Goal: Information Seeking & Learning: Find specific page/section

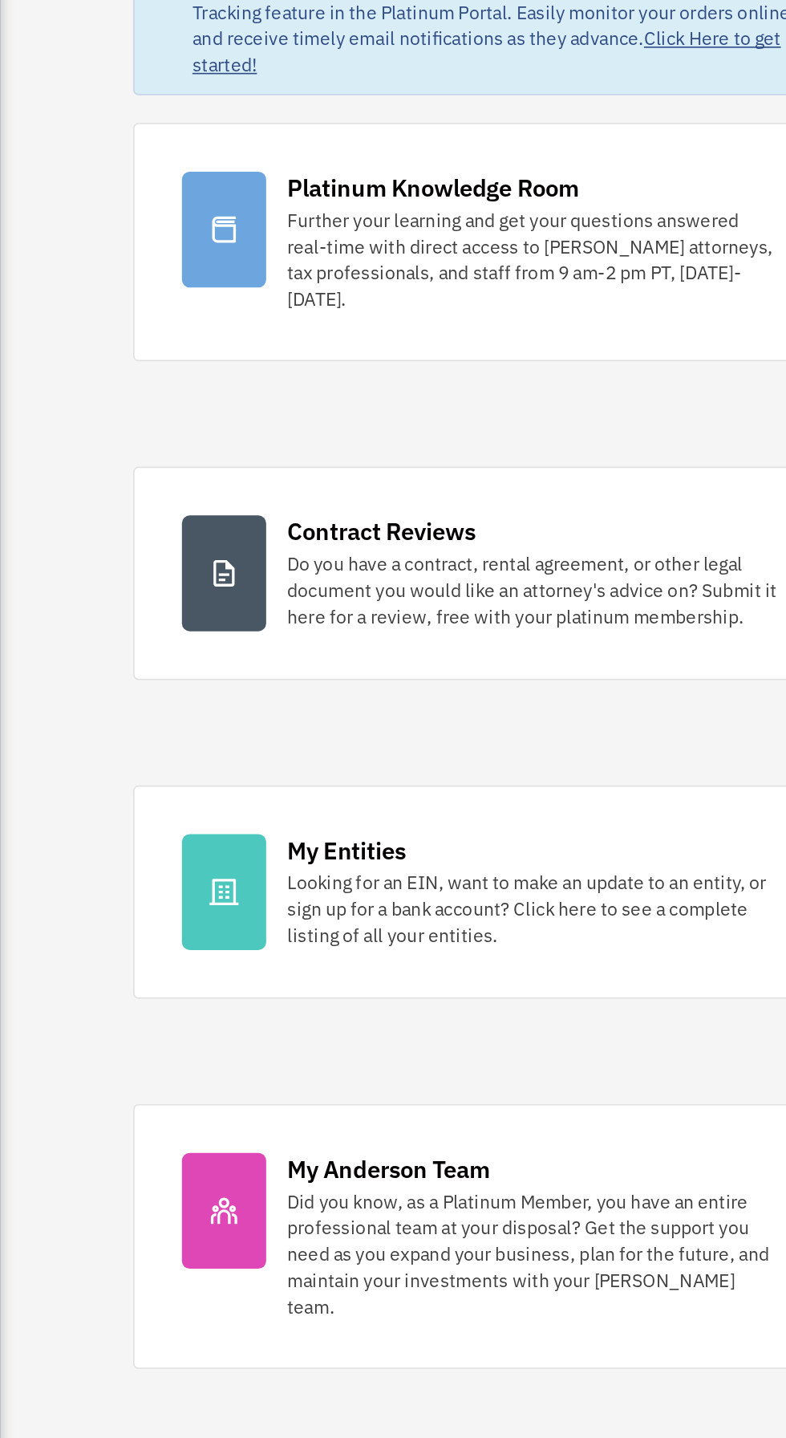
scroll to position [6, 0]
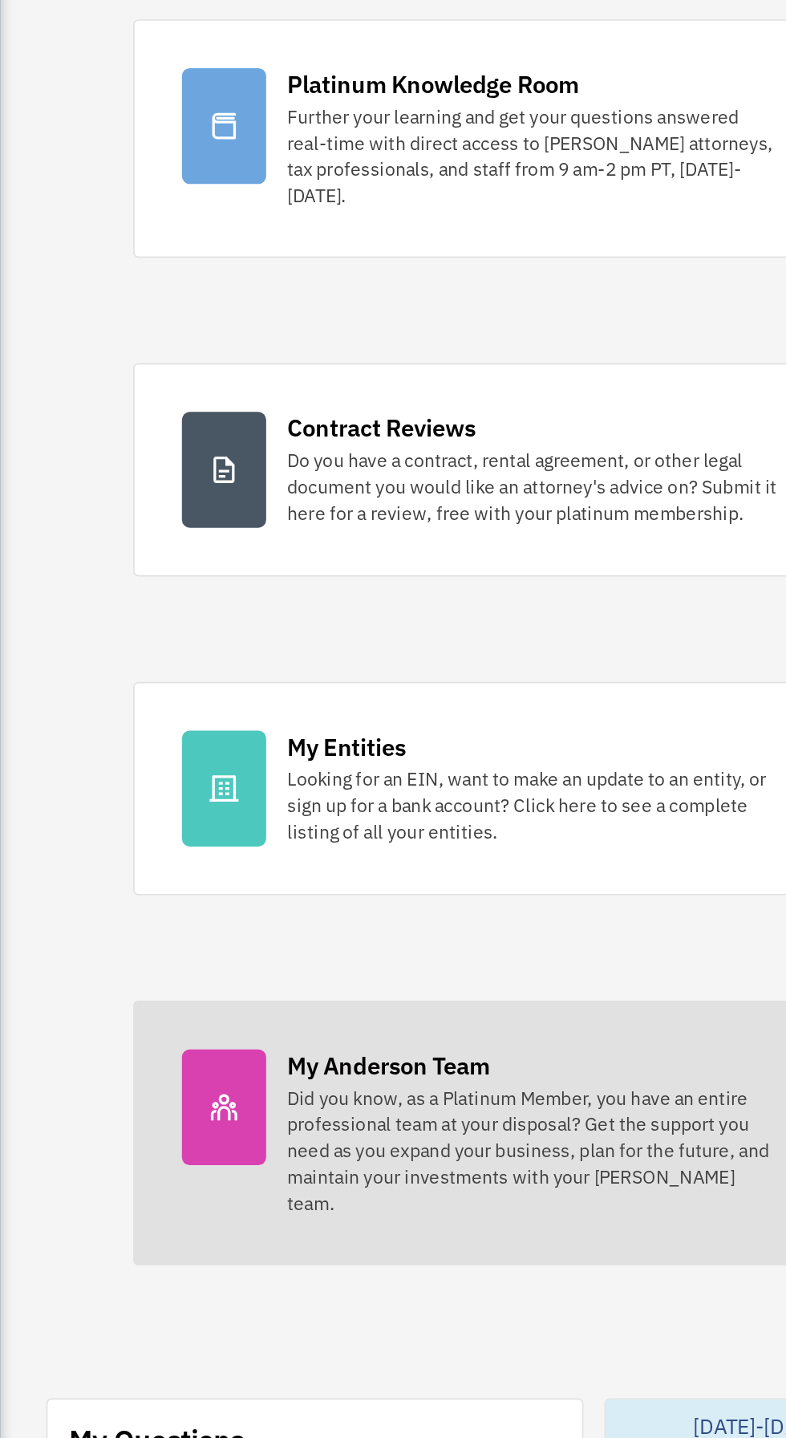
click at [619, 899] on div "Did you know, as a Platinum Member, you have an entire professional team at you…" at bounding box center [525, 919] width 300 height 80
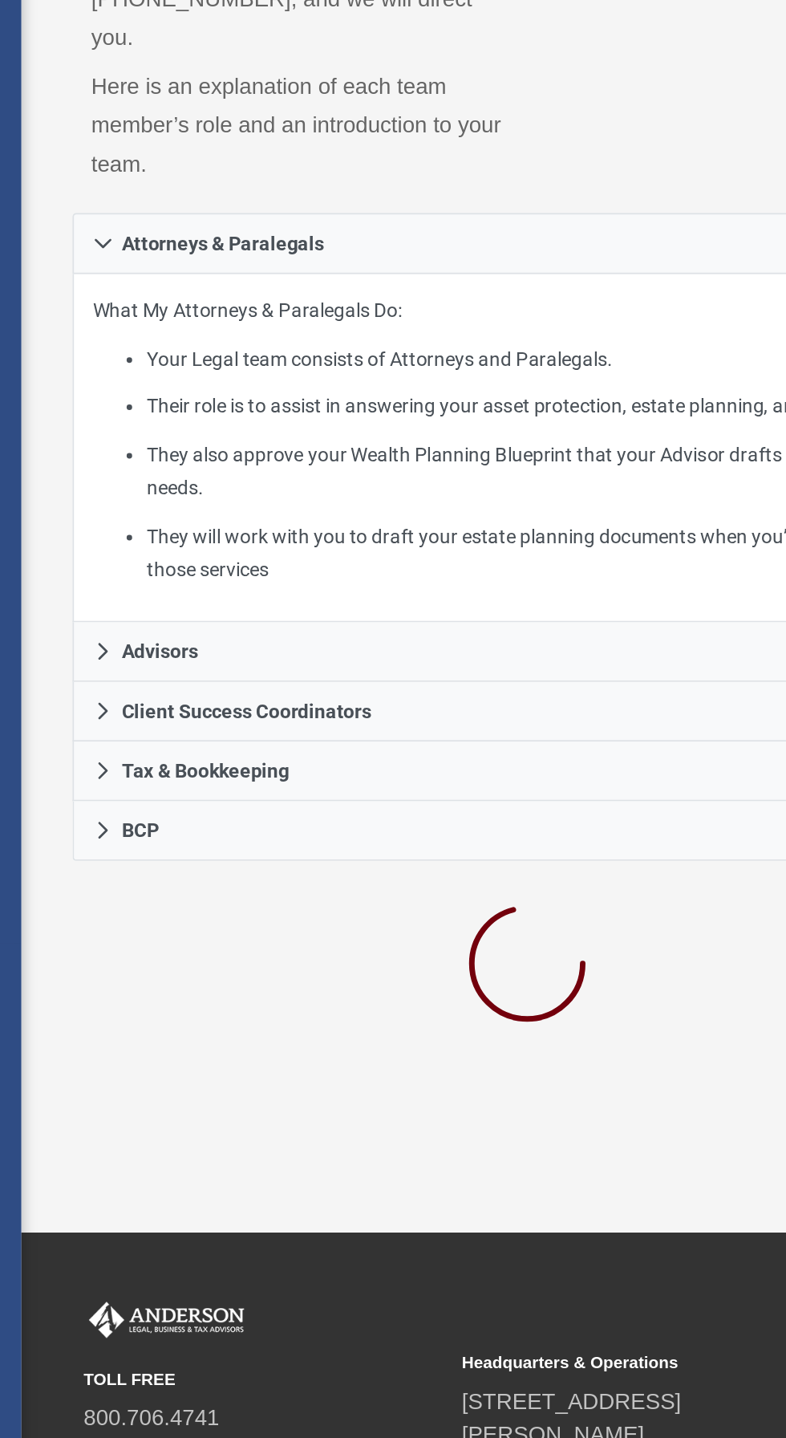
scroll to position [17, 0]
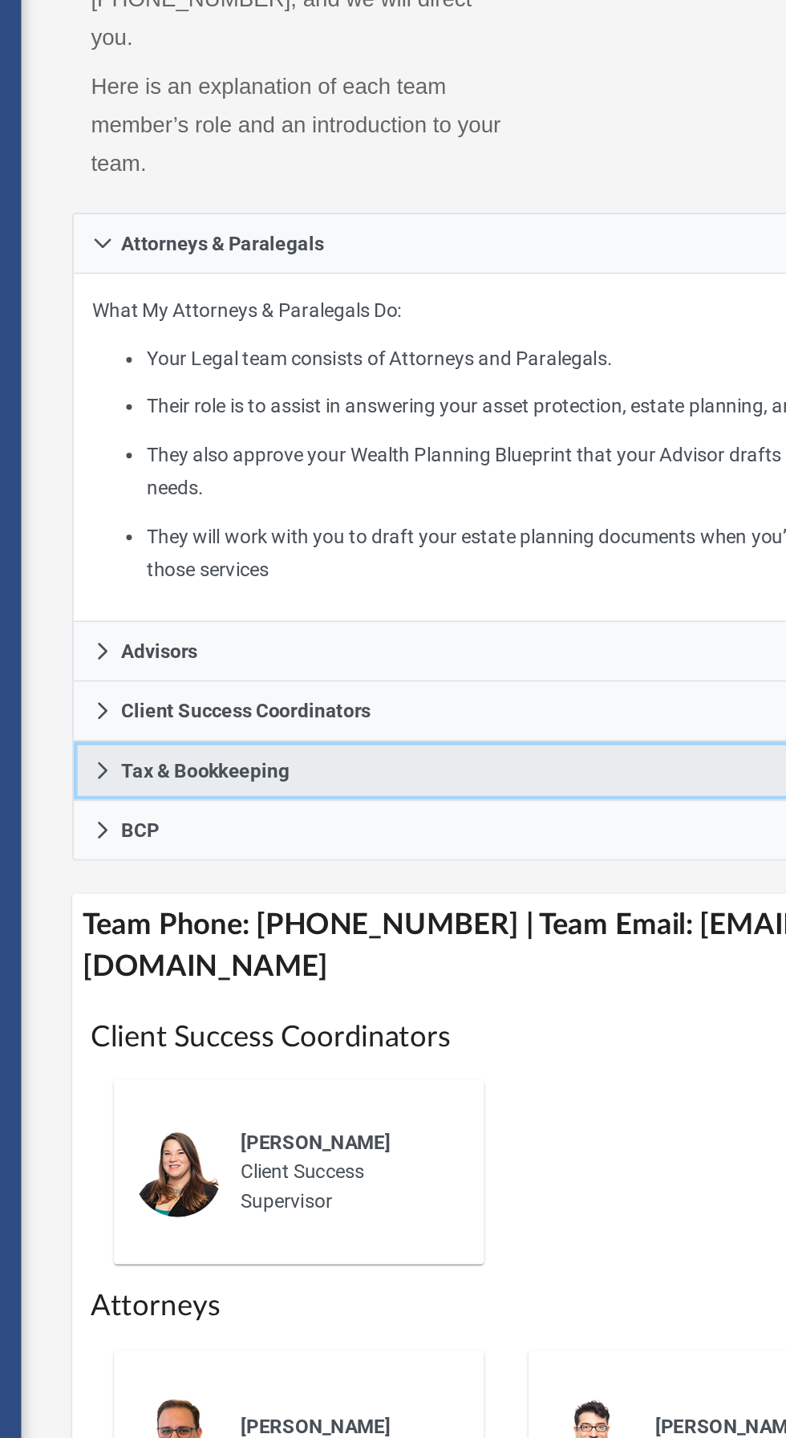
click at [245, 859] on icon at bounding box center [248, 864] width 6 height 10
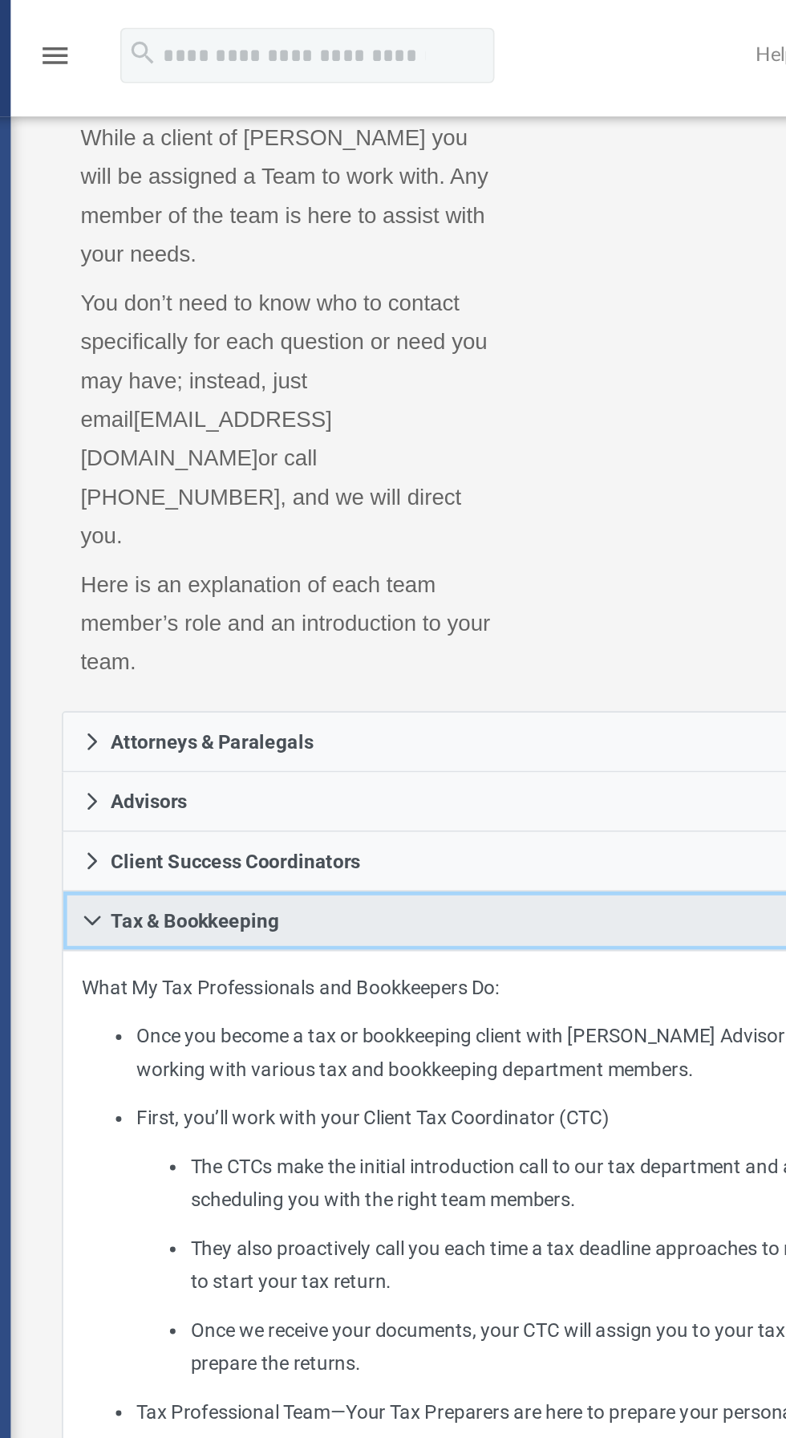
scroll to position [107, 0]
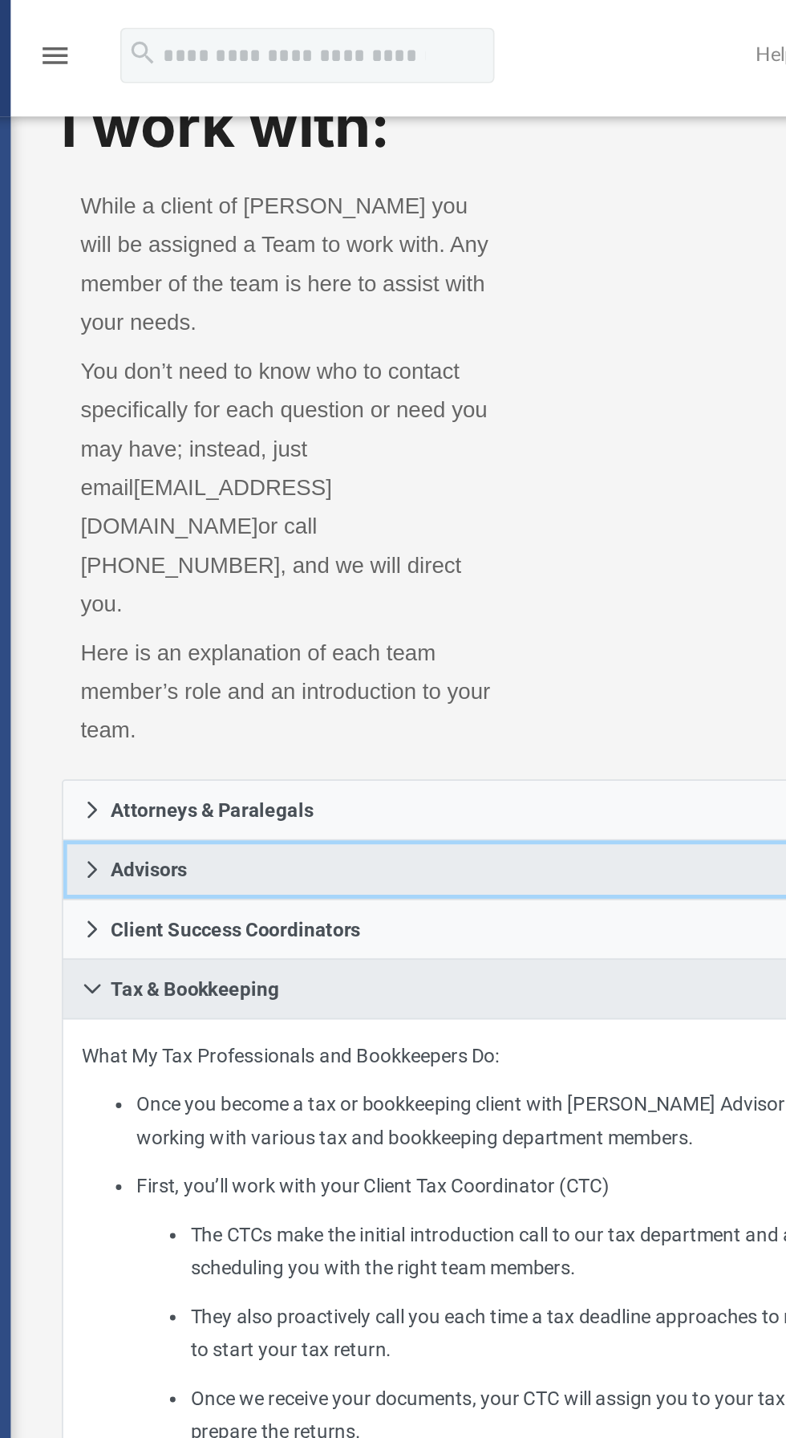
click at [241, 486] on link "Advisors" at bounding box center [493, 503] width 527 height 35
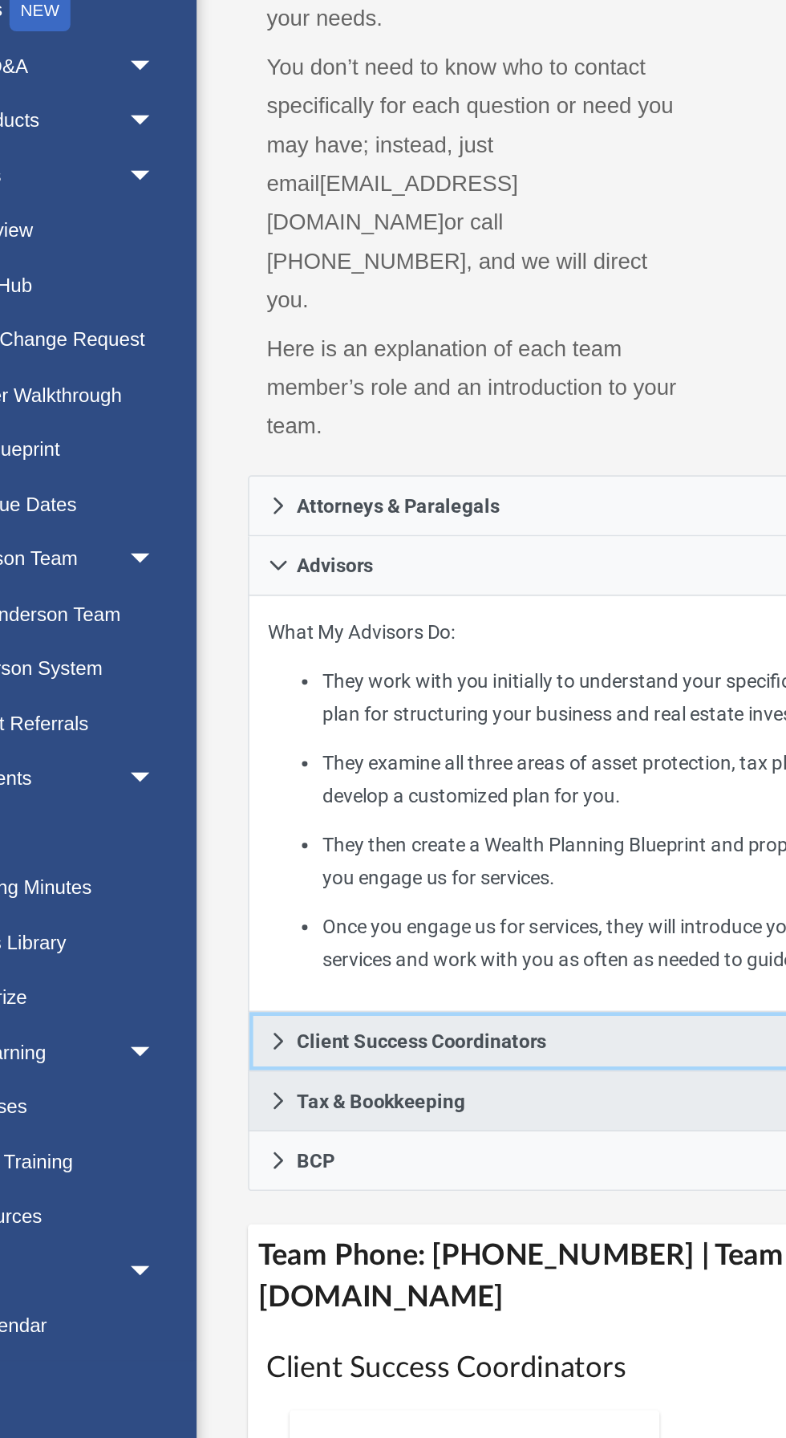
click at [493, 761] on link "Client Success Coordinators" at bounding box center [493, 778] width 527 height 35
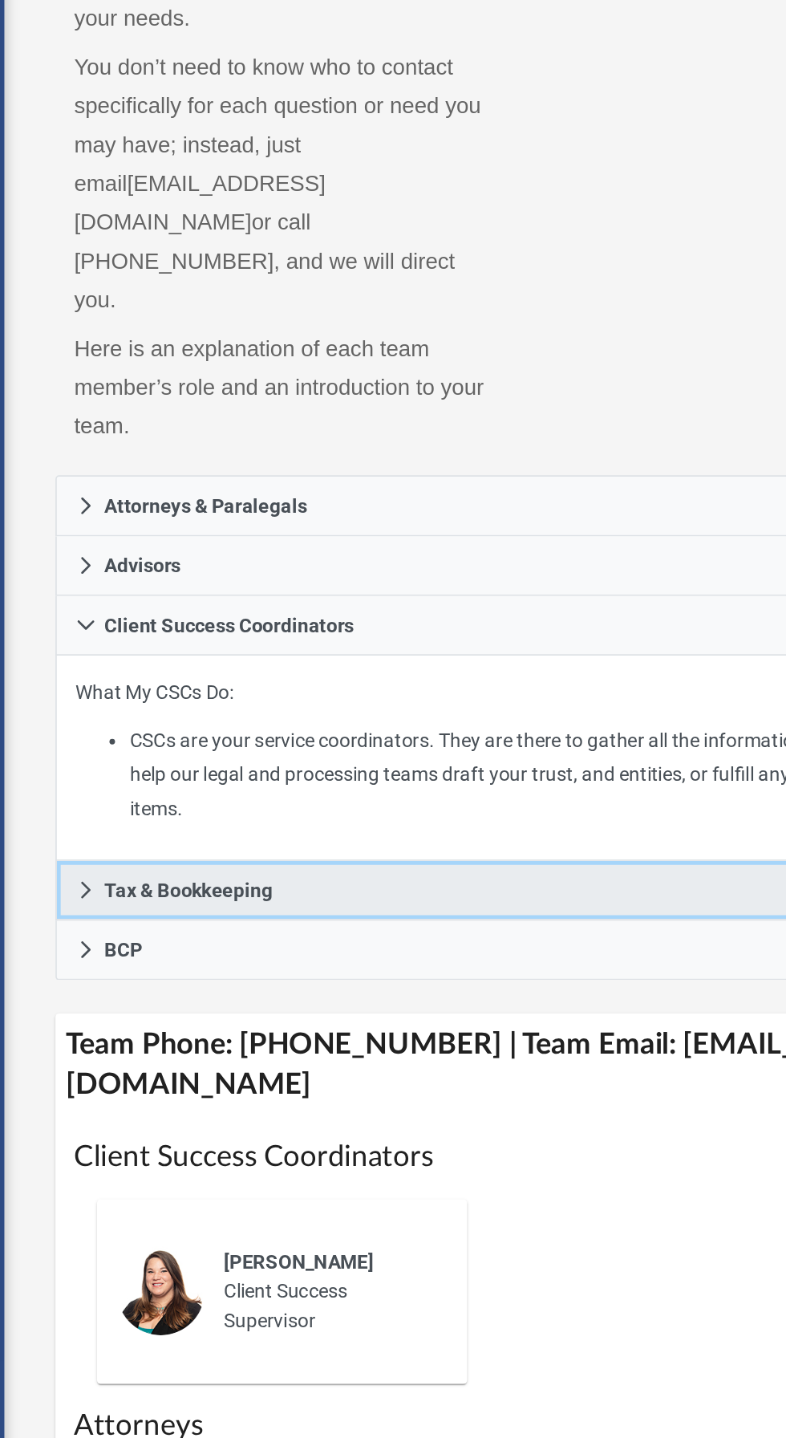
click at [233, 674] on link "Tax & Bookkeeping" at bounding box center [493, 691] width 527 height 35
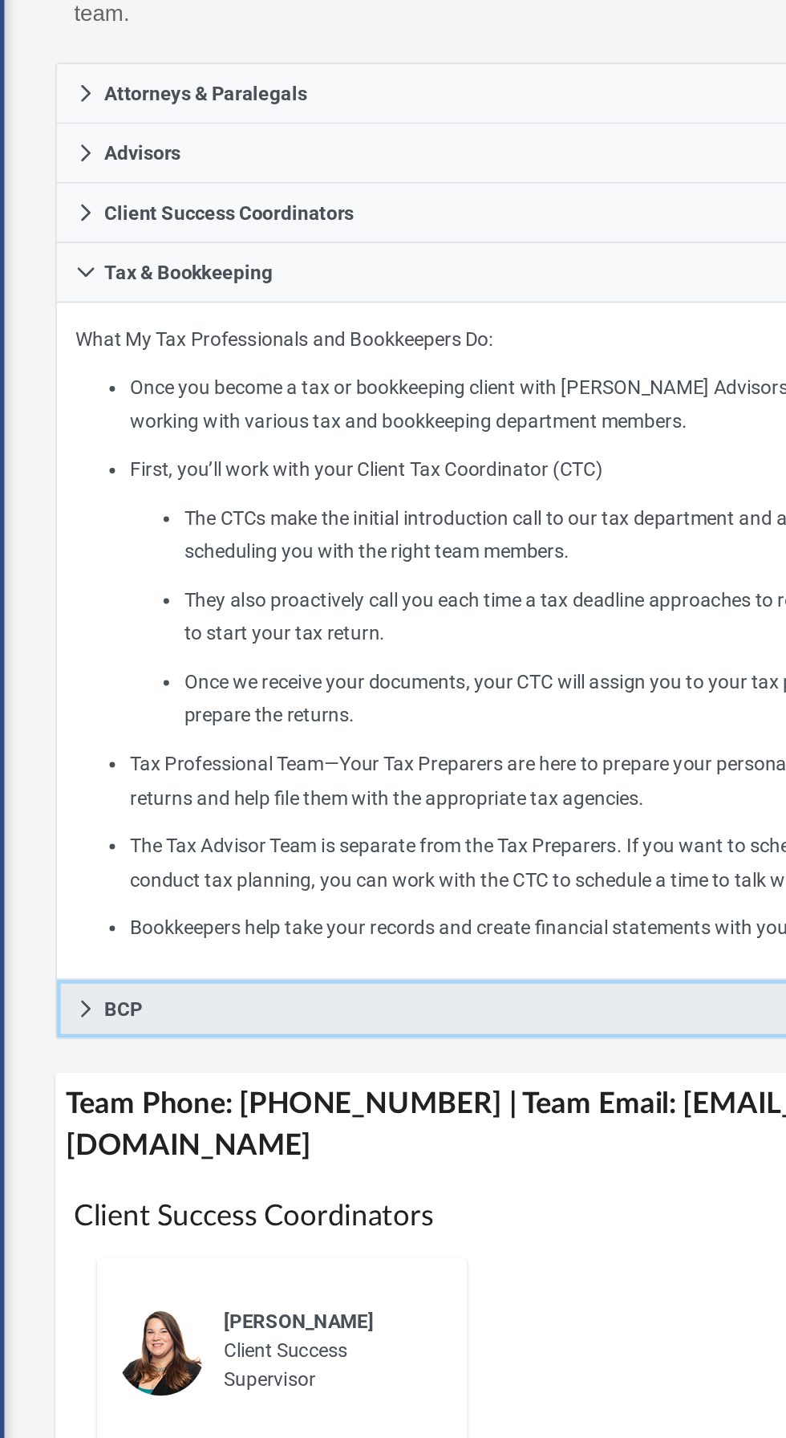
click at [246, 992] on icon at bounding box center [247, 997] width 11 height 11
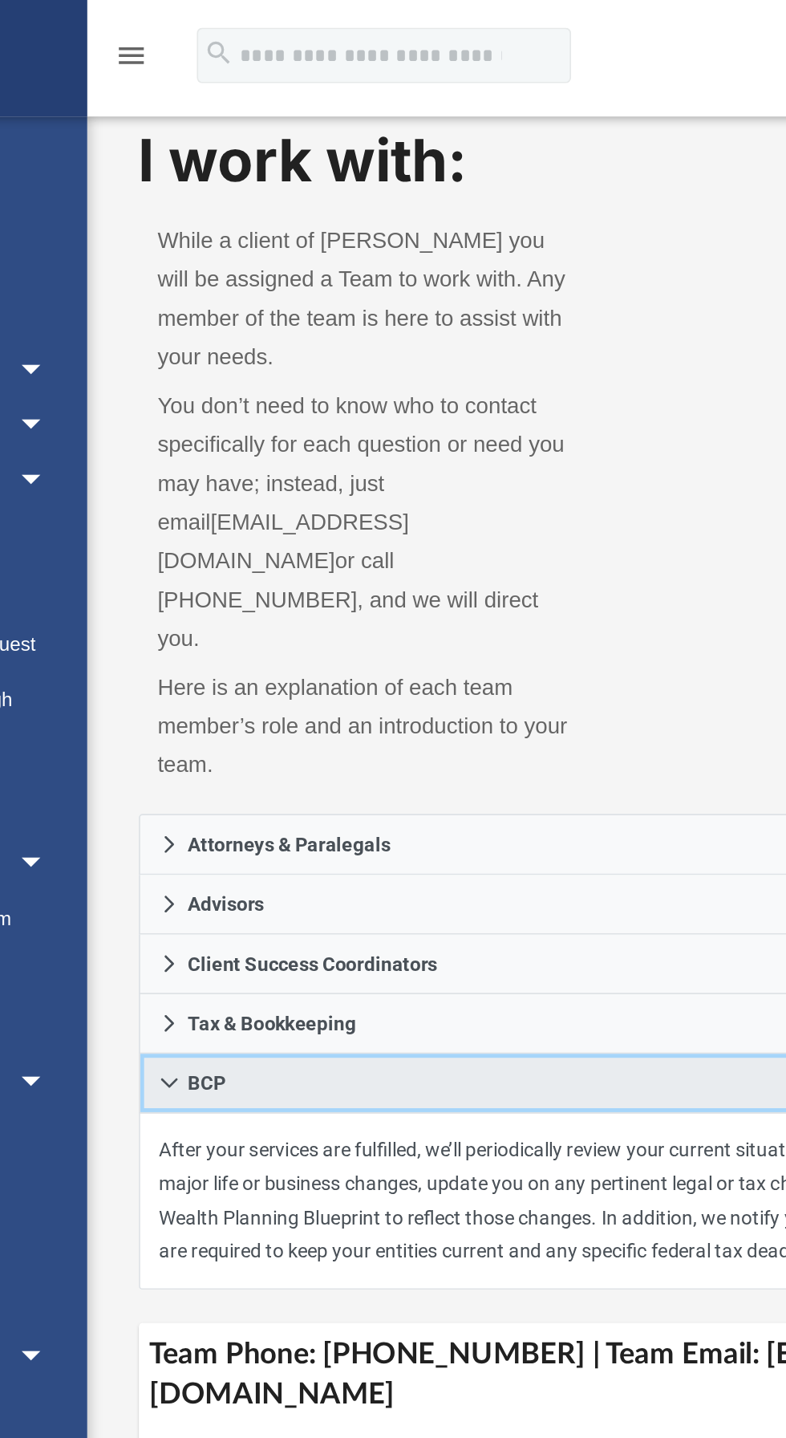
scroll to position [0, 0]
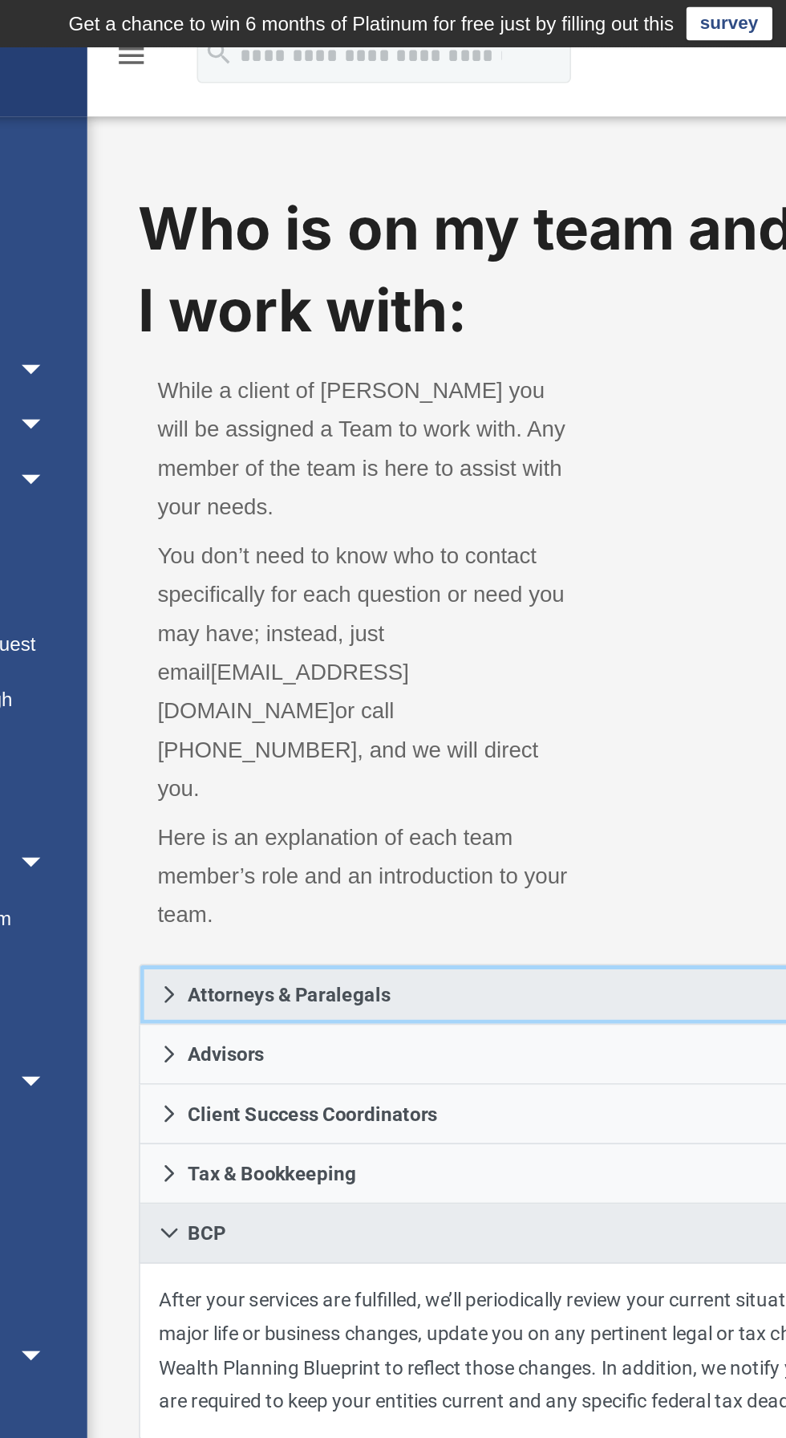
click at [534, 558] on link "Attorneys & Paralegals" at bounding box center [493, 575] width 527 height 35
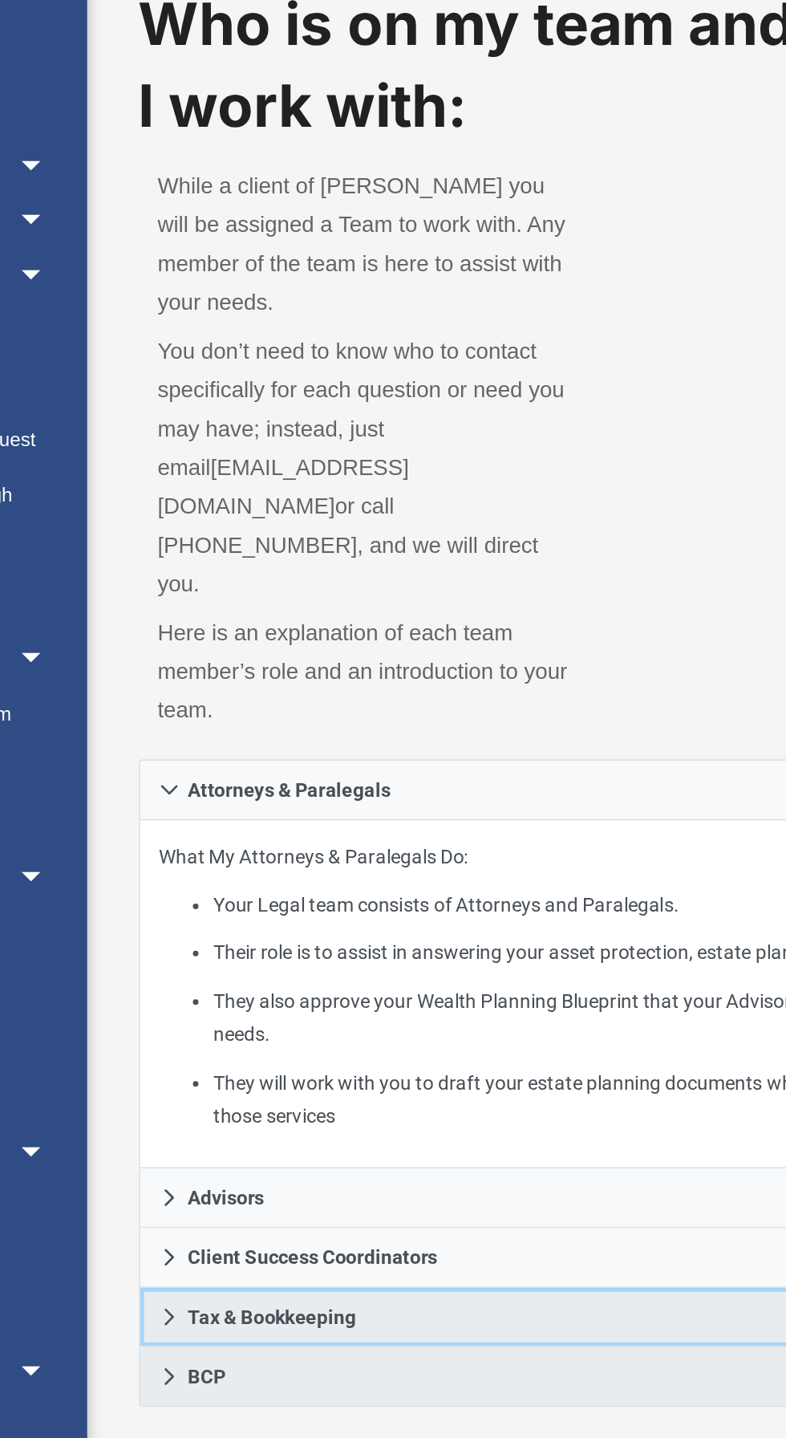
click at [484, 863] on link "Tax & Bookkeeping" at bounding box center [493, 880] width 527 height 35
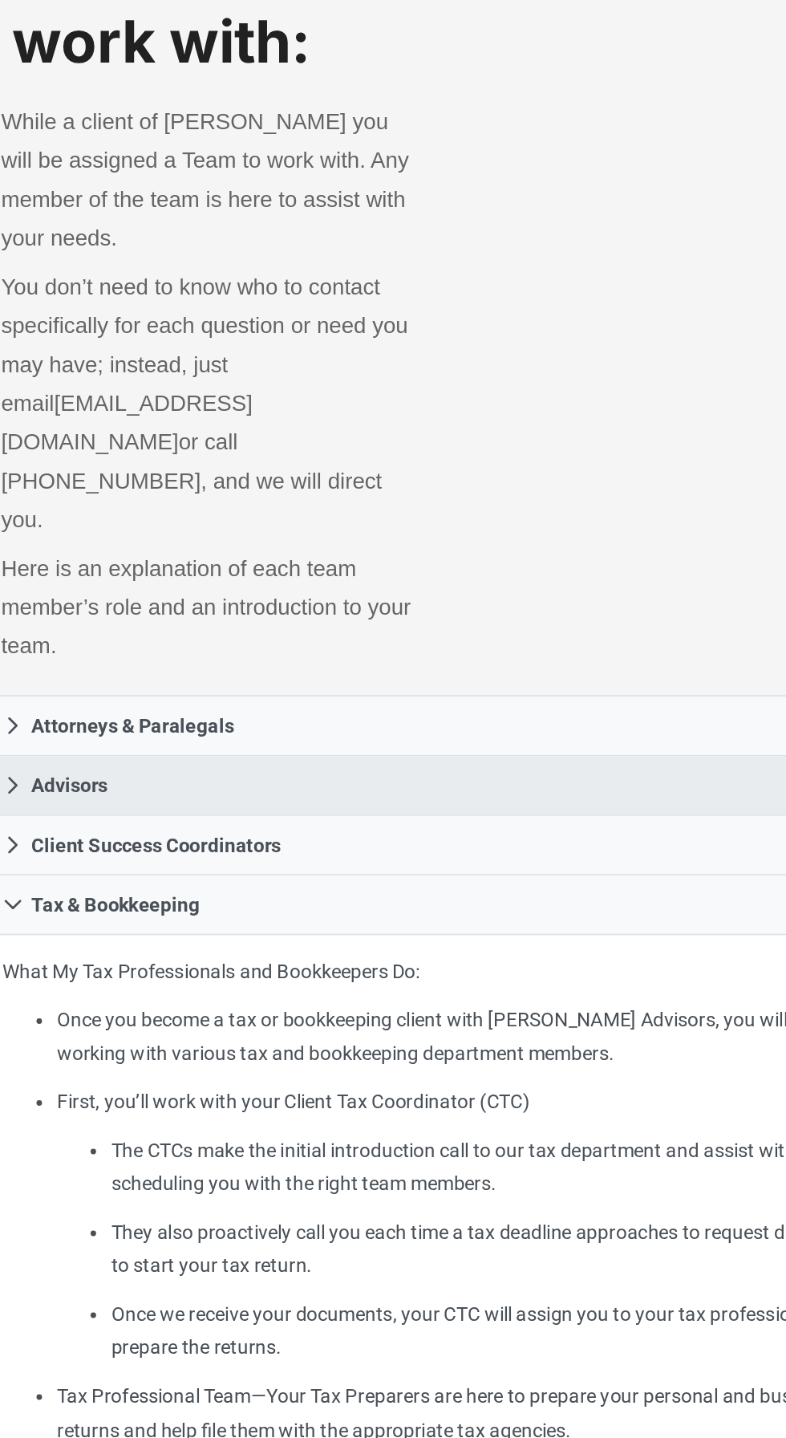
click at [627, 593] on link "Advisors" at bounding box center [493, 610] width 527 height 35
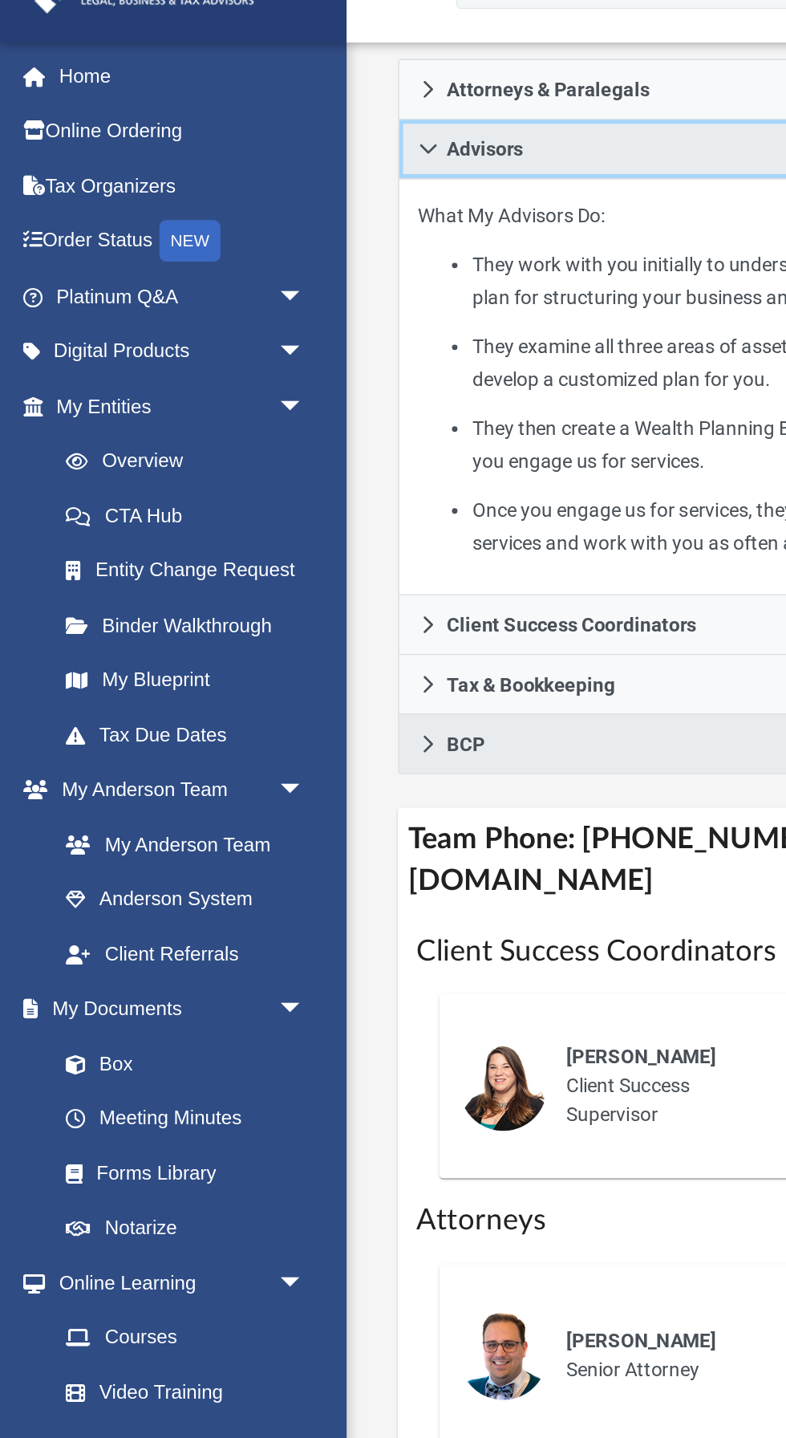
scroll to position [481, 0]
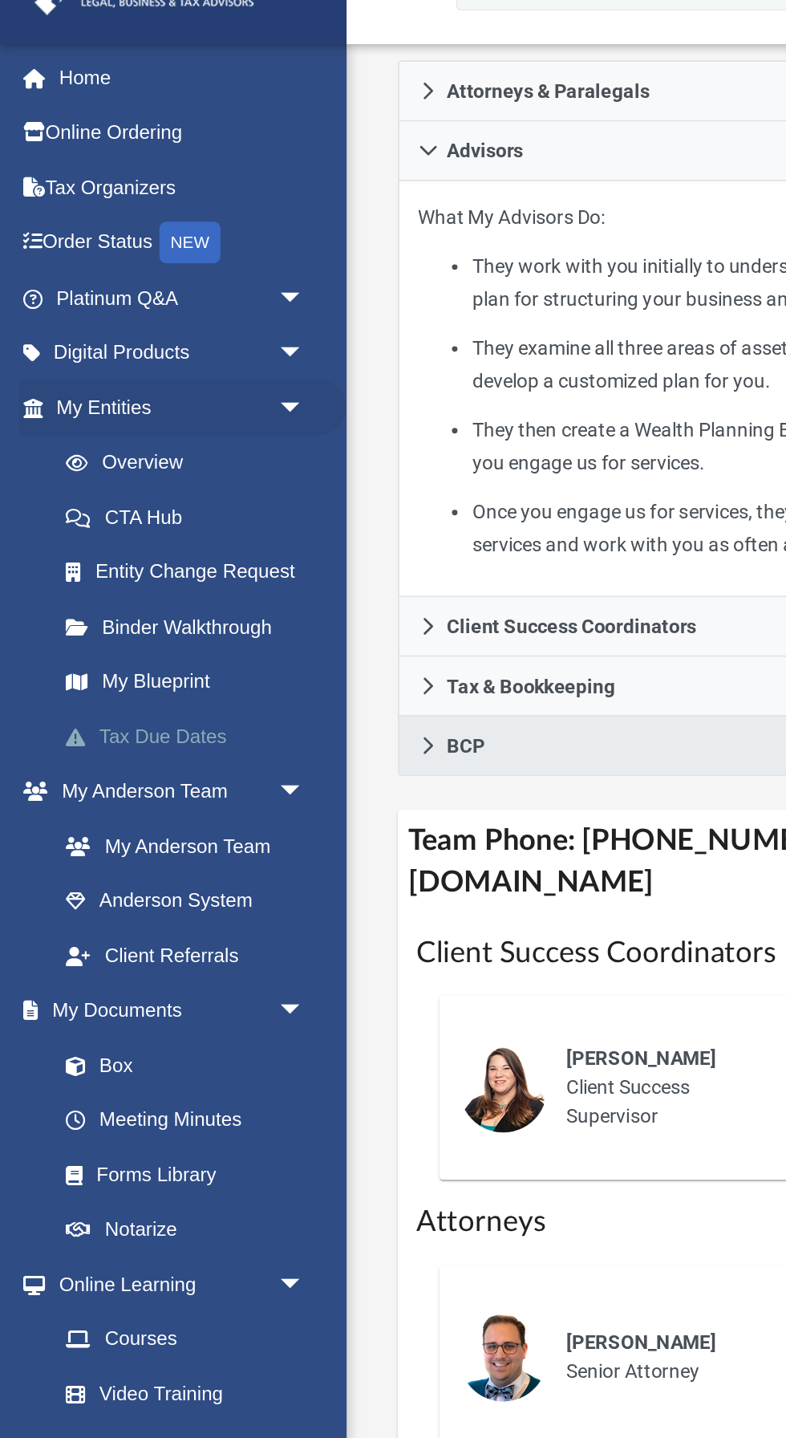
click at [65, 461] on link "Tax Due Dates" at bounding box center [111, 468] width 178 height 32
